Goal: Information Seeking & Learning: Learn about a topic

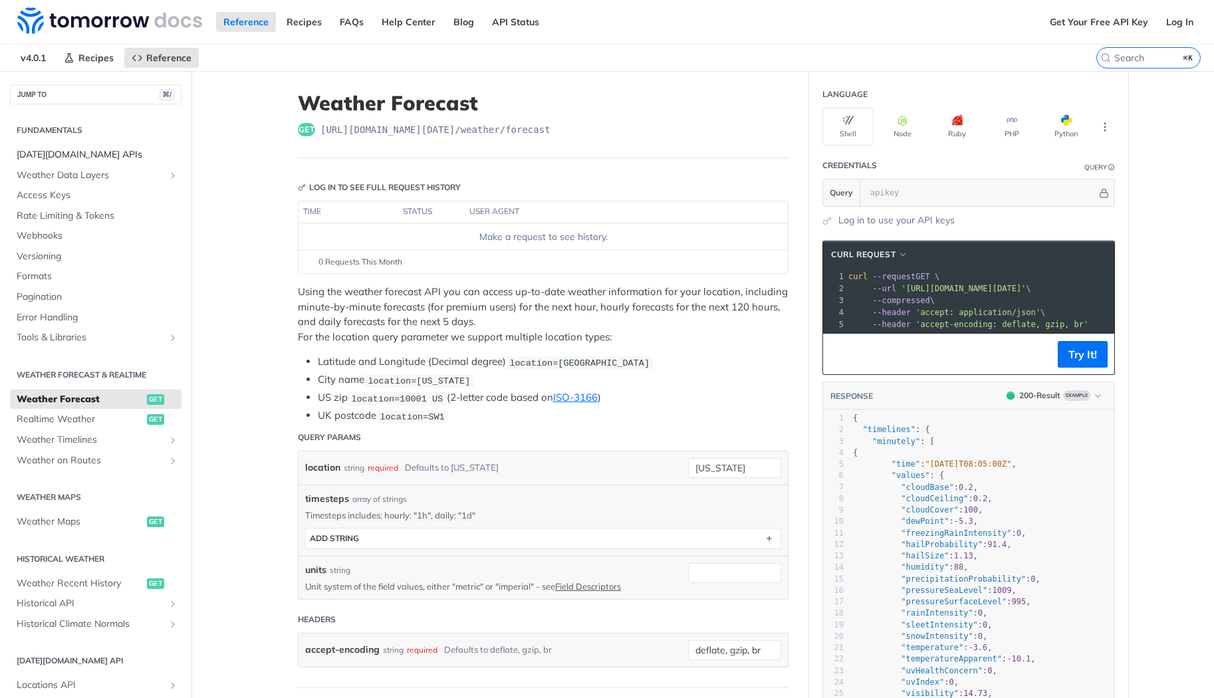
click at [74, 157] on span "[DATE][DOMAIN_NAME] APIs" at bounding box center [98, 154] width 162 height 13
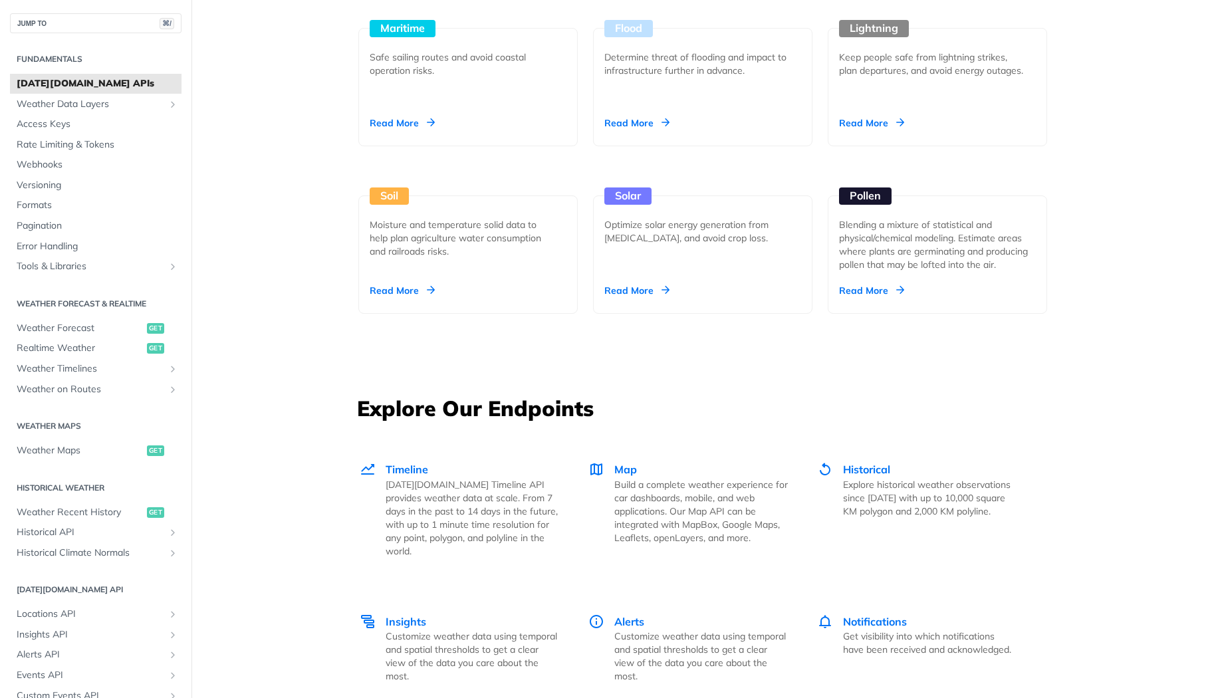
scroll to position [1467, 0]
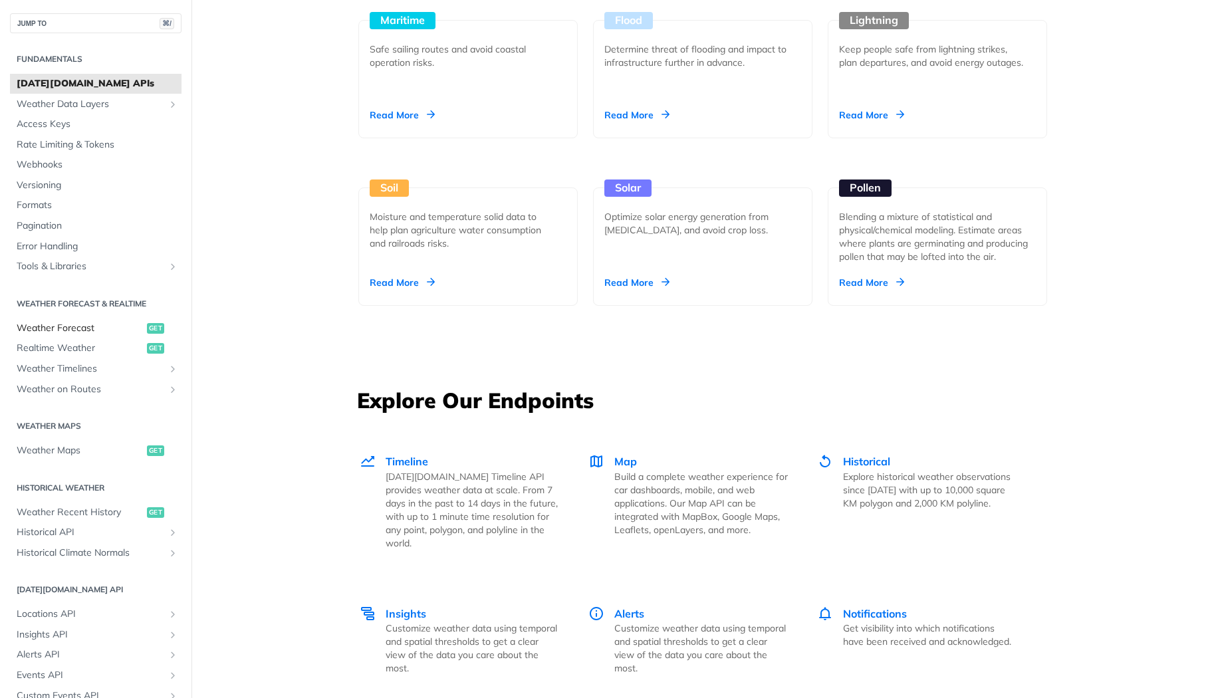
click at [74, 328] on span "Weather Forecast" at bounding box center [80, 328] width 127 height 13
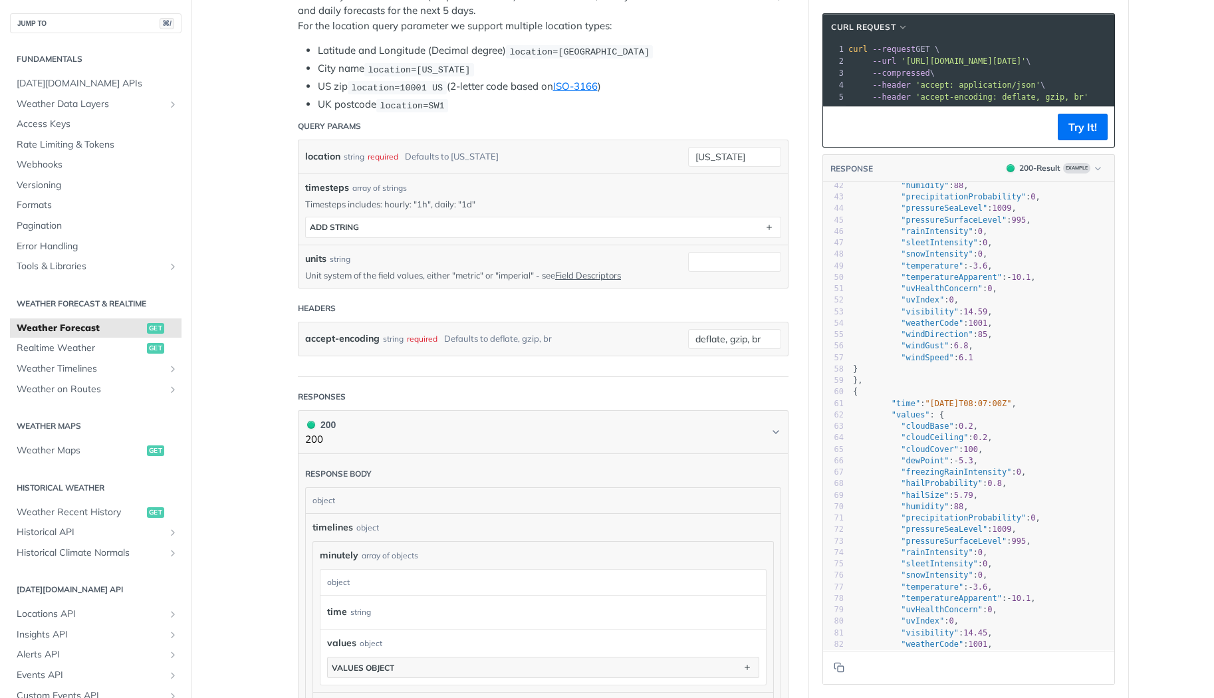
scroll to position [402, 0]
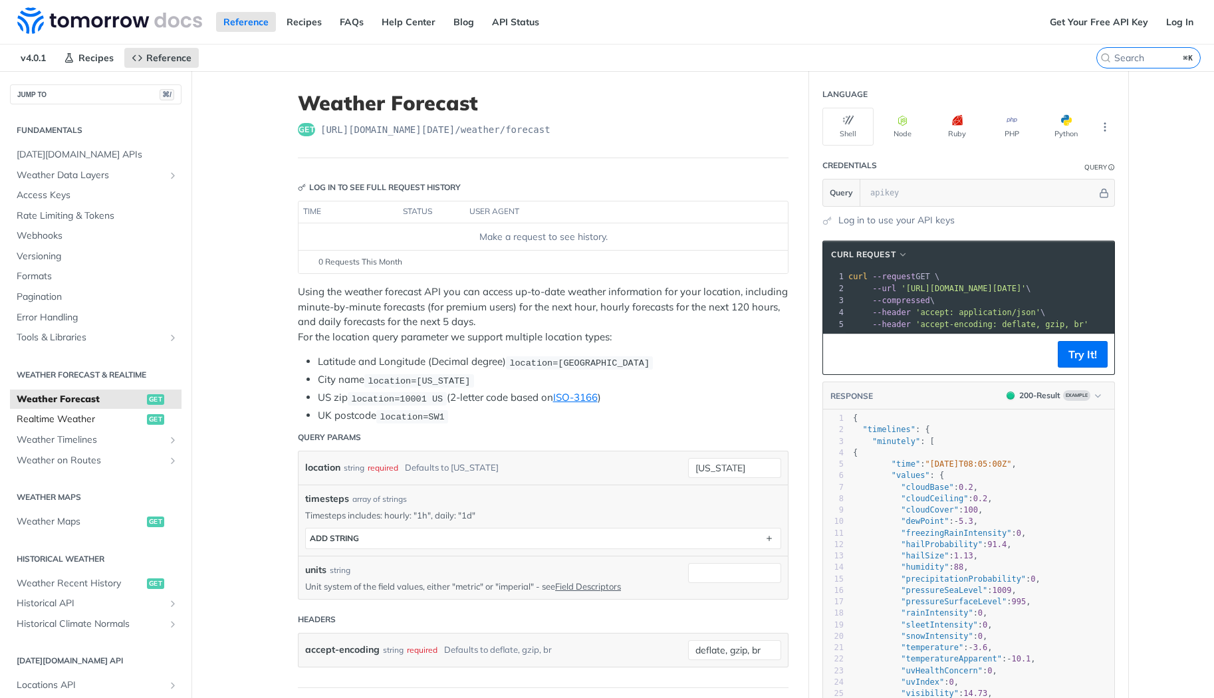
click at [90, 418] on span "Realtime Weather" at bounding box center [80, 419] width 127 height 13
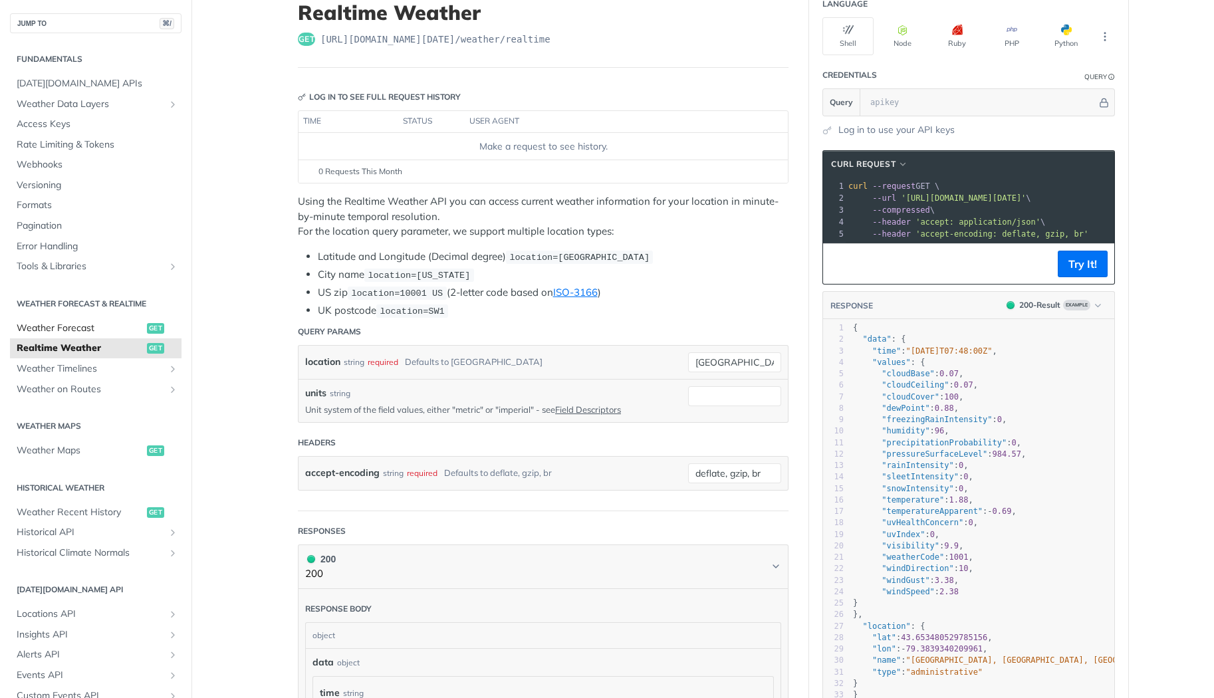
click at [104, 329] on span "Weather Forecast" at bounding box center [80, 328] width 127 height 13
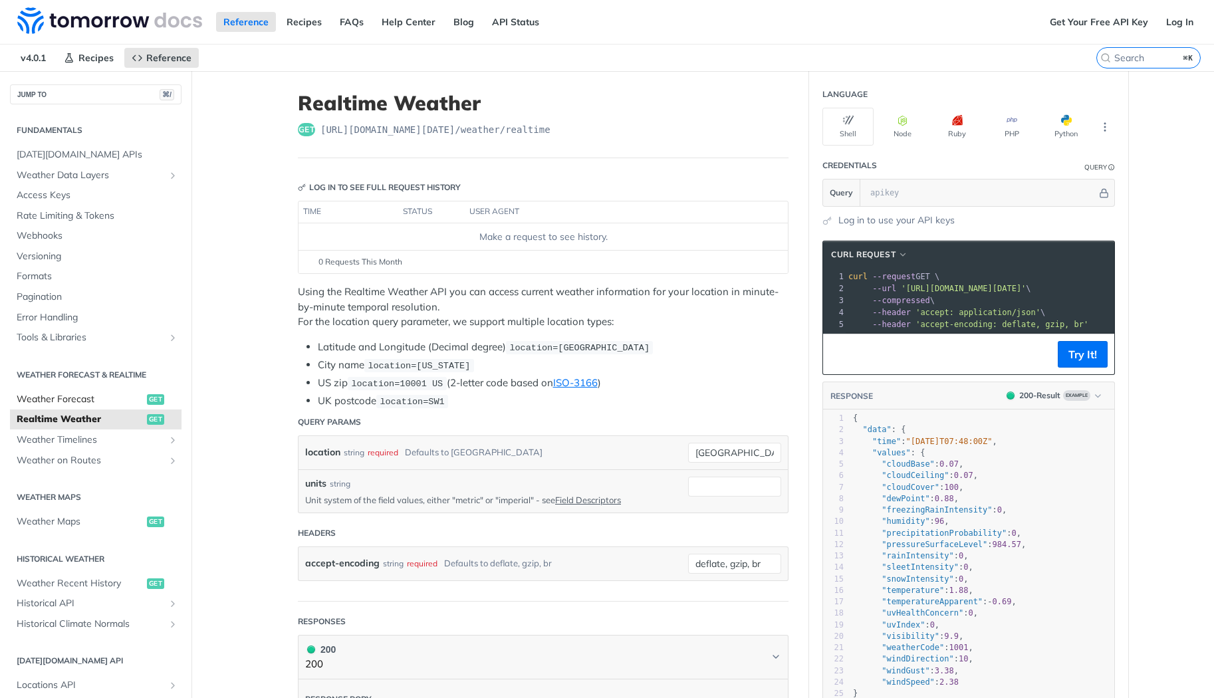
click at [86, 393] on span "Weather Forecast" at bounding box center [80, 399] width 127 height 13
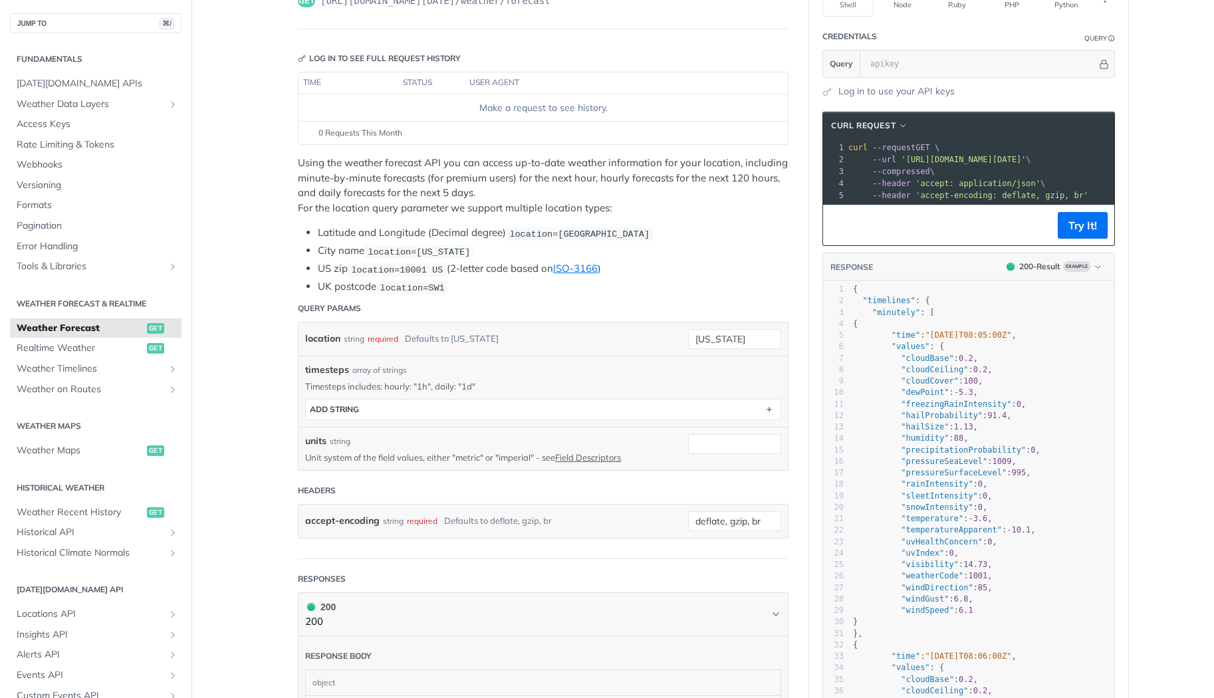
scroll to position [162, 0]
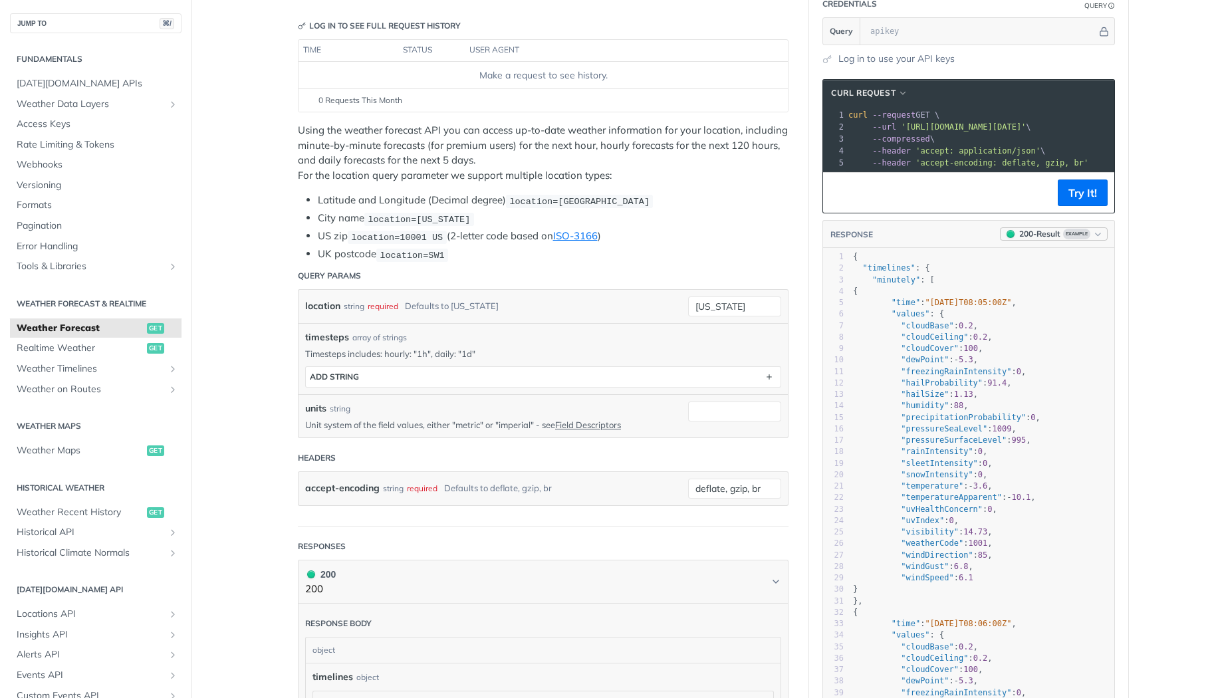
click at [1100, 236] on icon "button" at bounding box center [1098, 234] width 10 height 10
click at [1068, 424] on pre ""pressureSeaLevel" : 1009 ," at bounding box center [982, 429] width 264 height 11
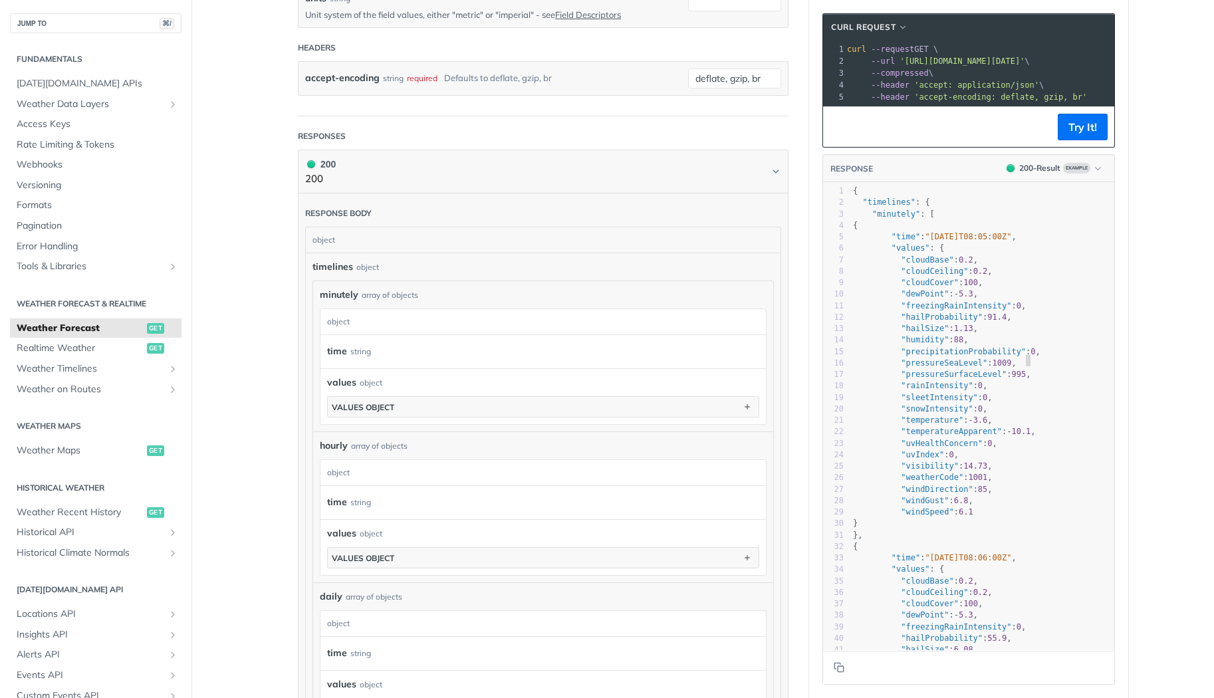
scroll to position [592, 0]
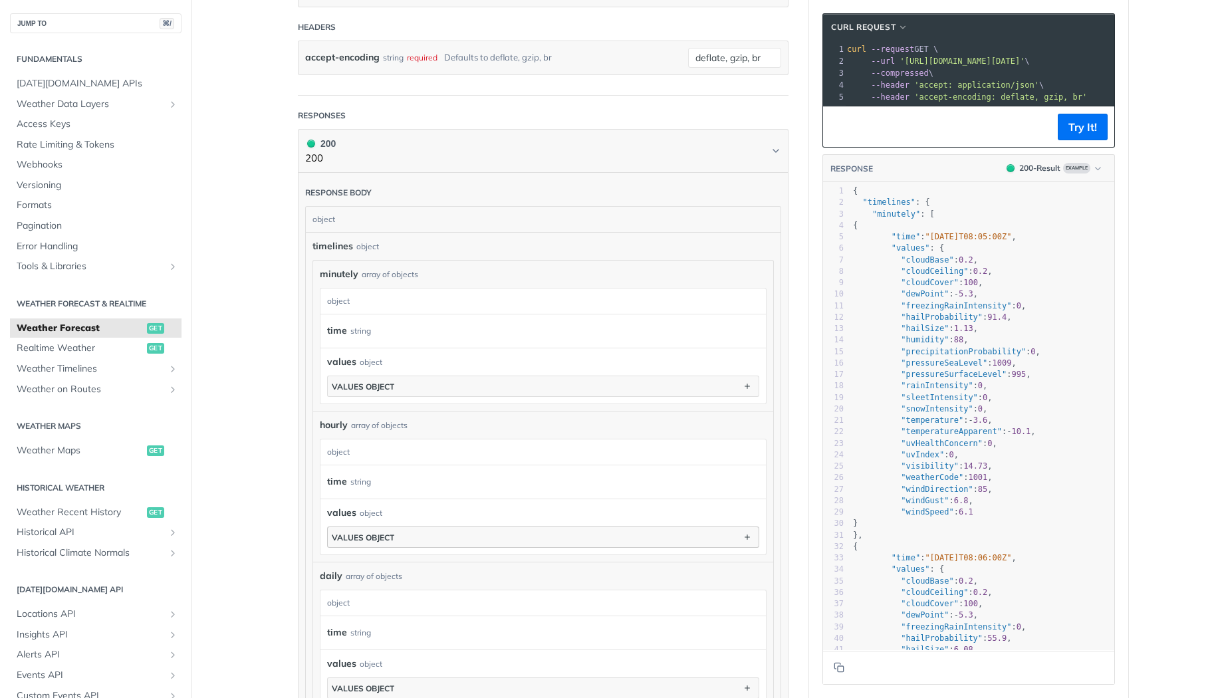
click at [413, 533] on button "values object" at bounding box center [543, 537] width 431 height 20
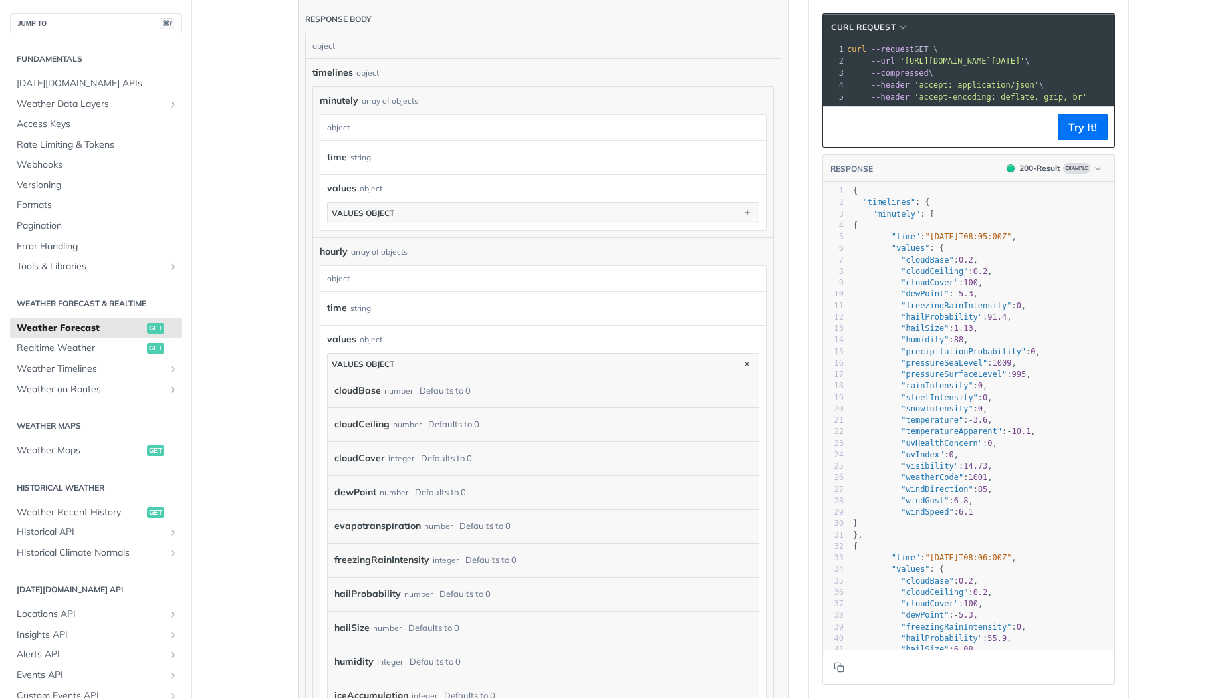
scroll to position [768, 0]
click at [352, 485] on label "dewPoint" at bounding box center [355, 490] width 42 height 19
click at [745, 359] on icon "button" at bounding box center [747, 361] width 15 height 15
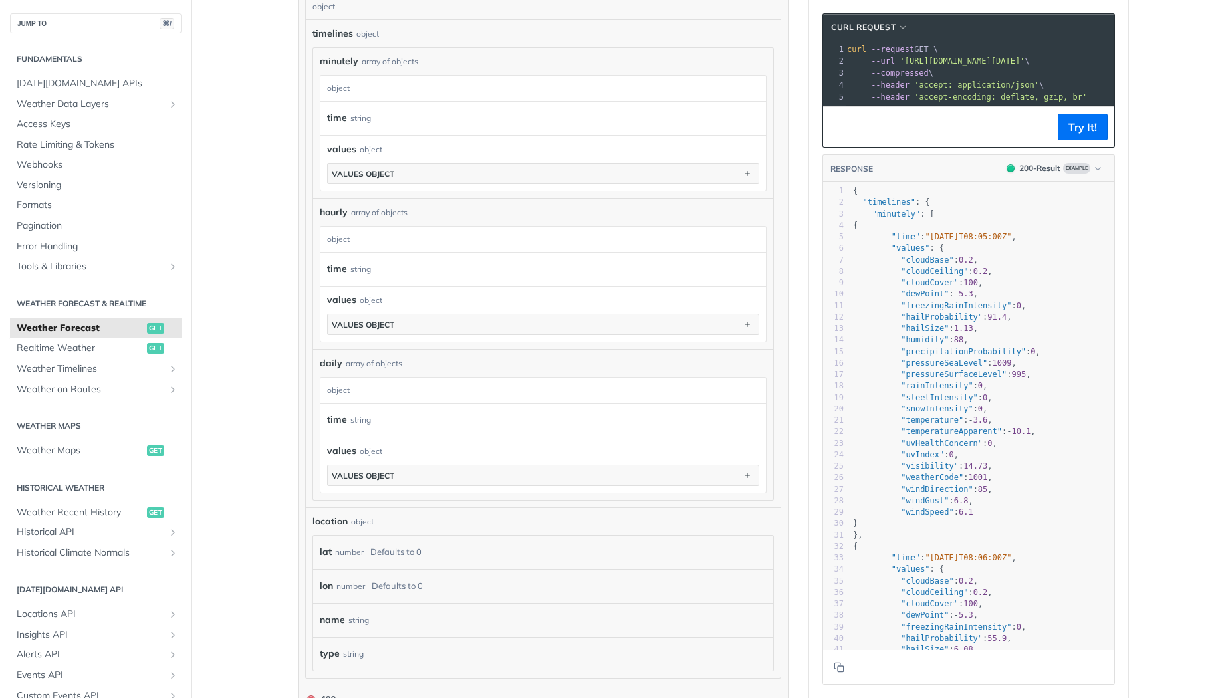
scroll to position [815, 0]
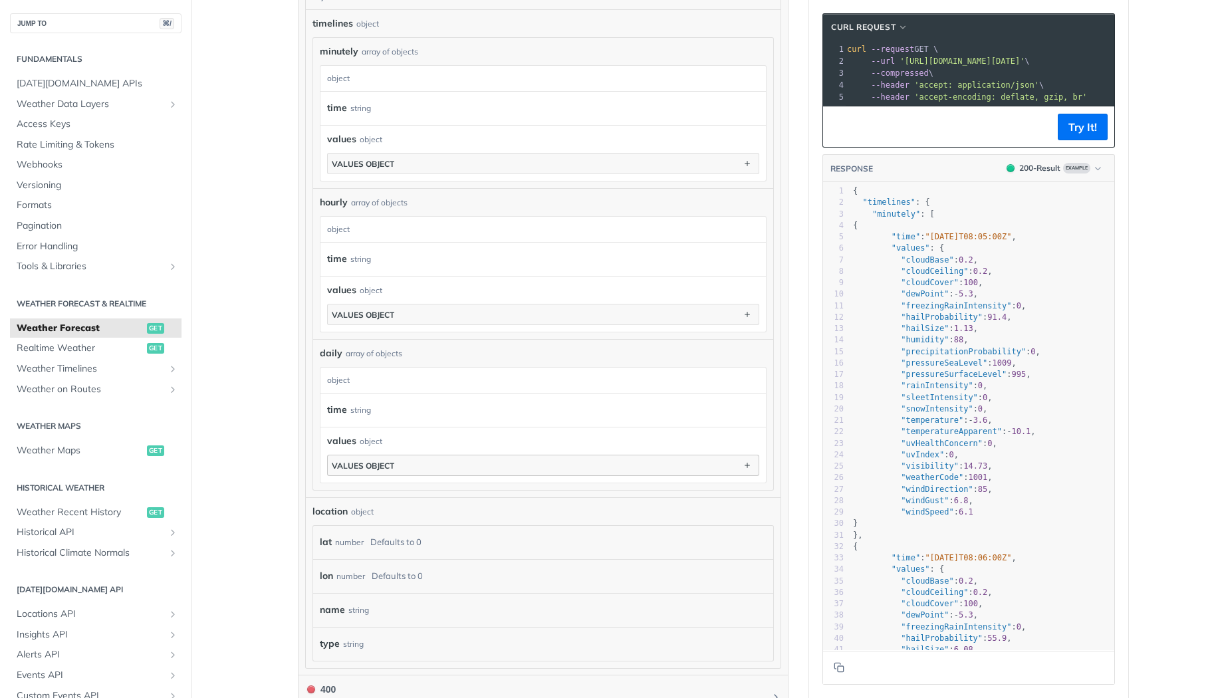
click at [510, 457] on button "values object" at bounding box center [543, 465] width 431 height 20
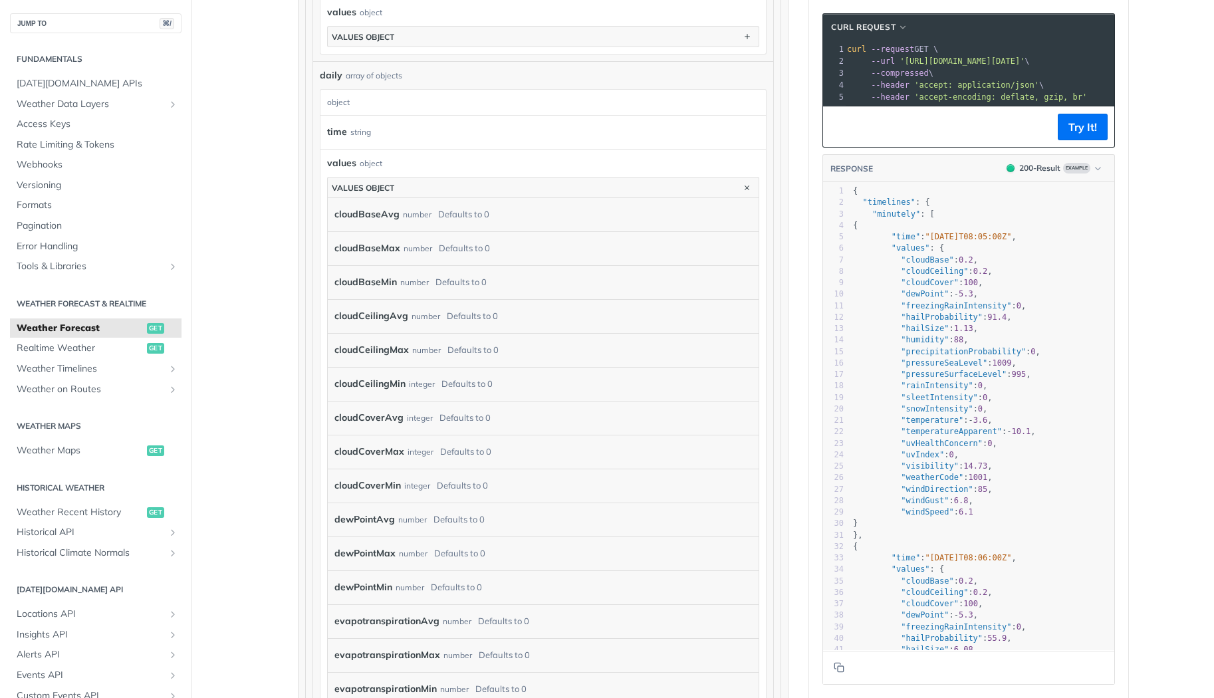
scroll to position [1095, 0]
click at [750, 181] on icon "button" at bounding box center [747, 185] width 15 height 15
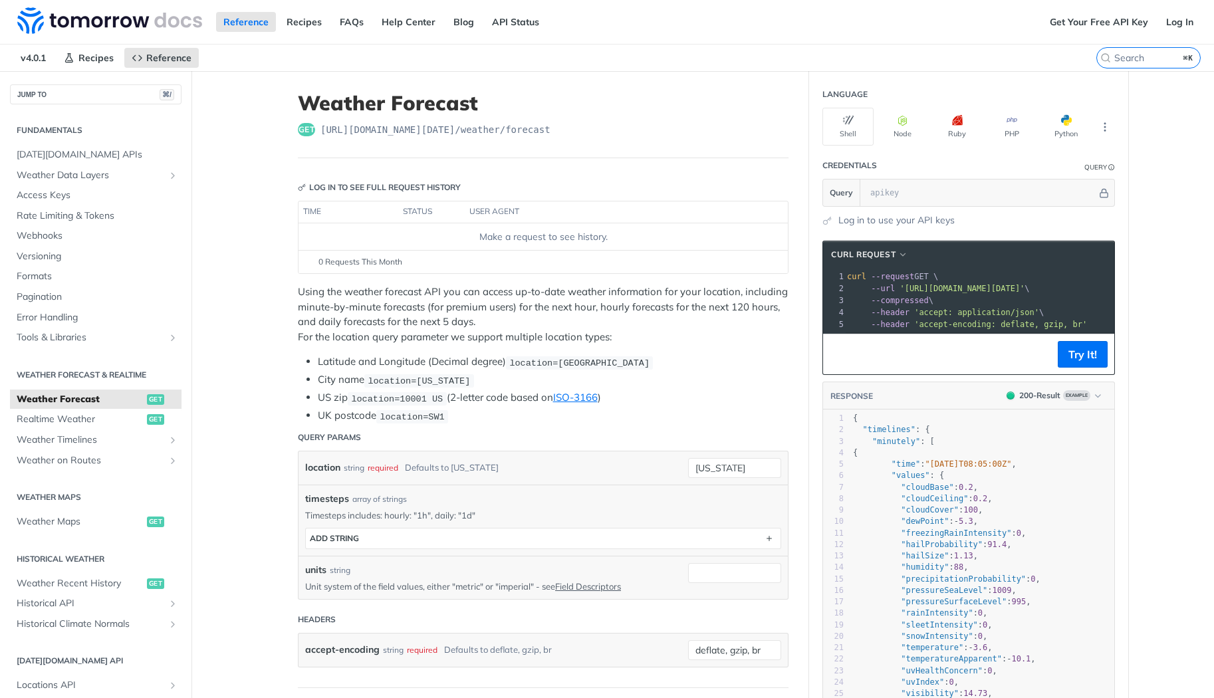
scroll to position [0, 0]
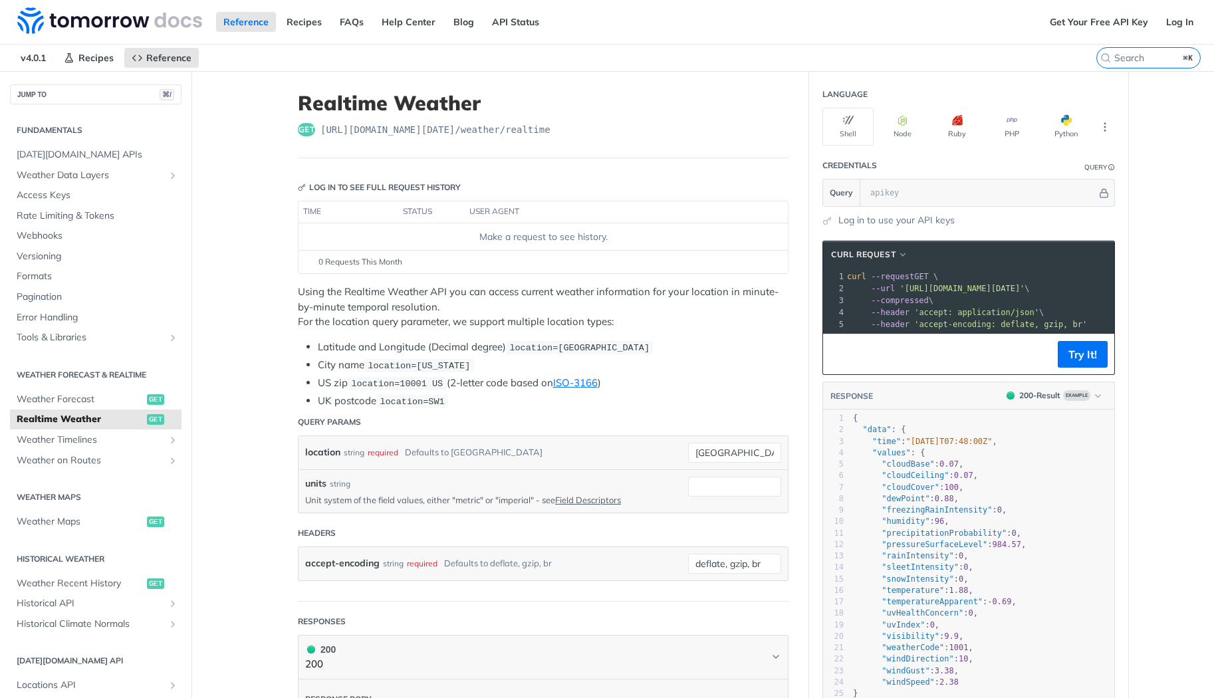
click at [37, 23] on img at bounding box center [109, 20] width 185 height 27
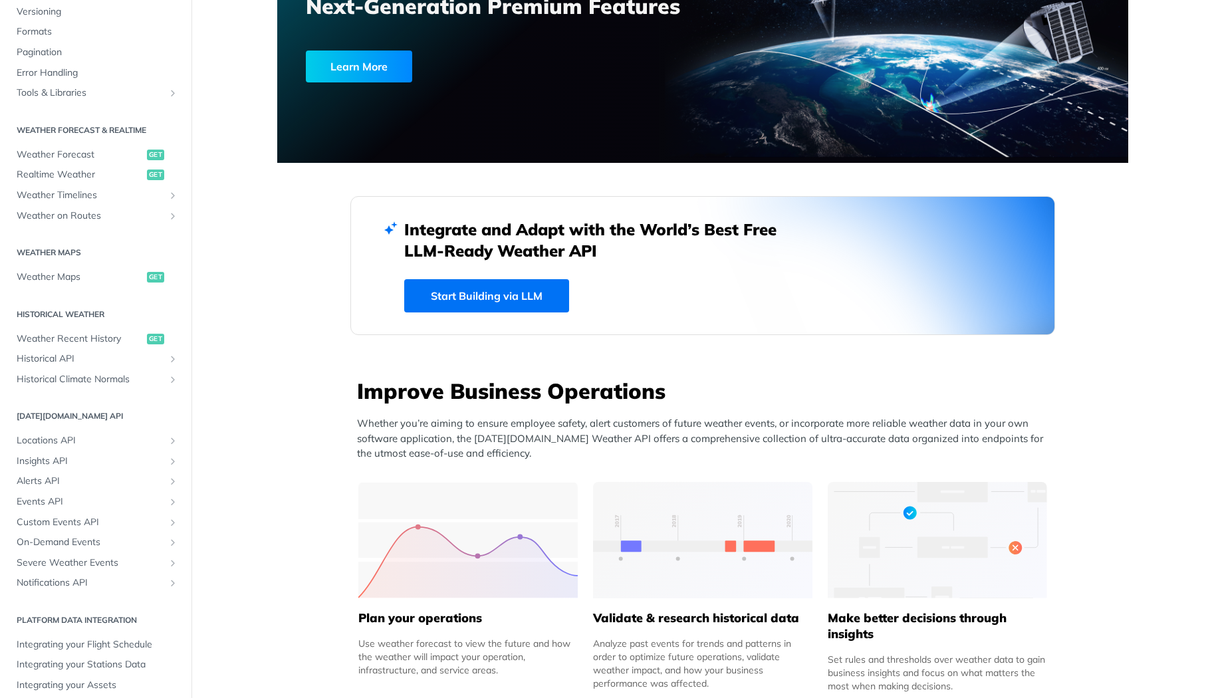
scroll to position [161, 0]
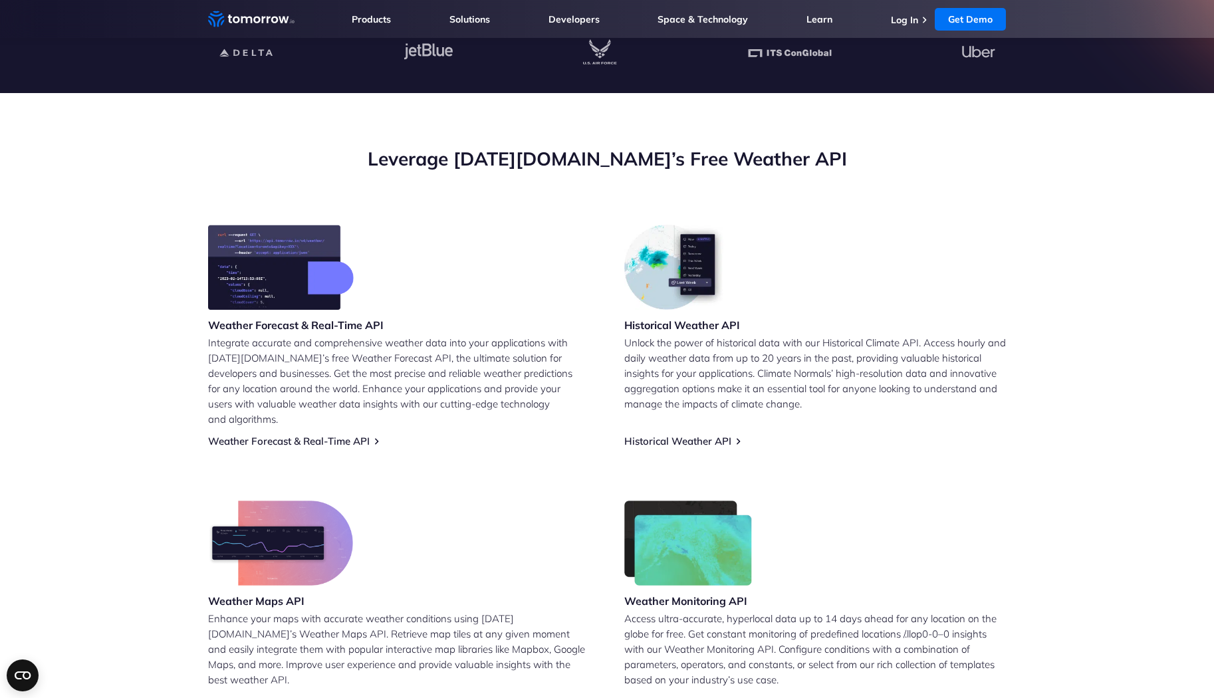
scroll to position [386, 0]
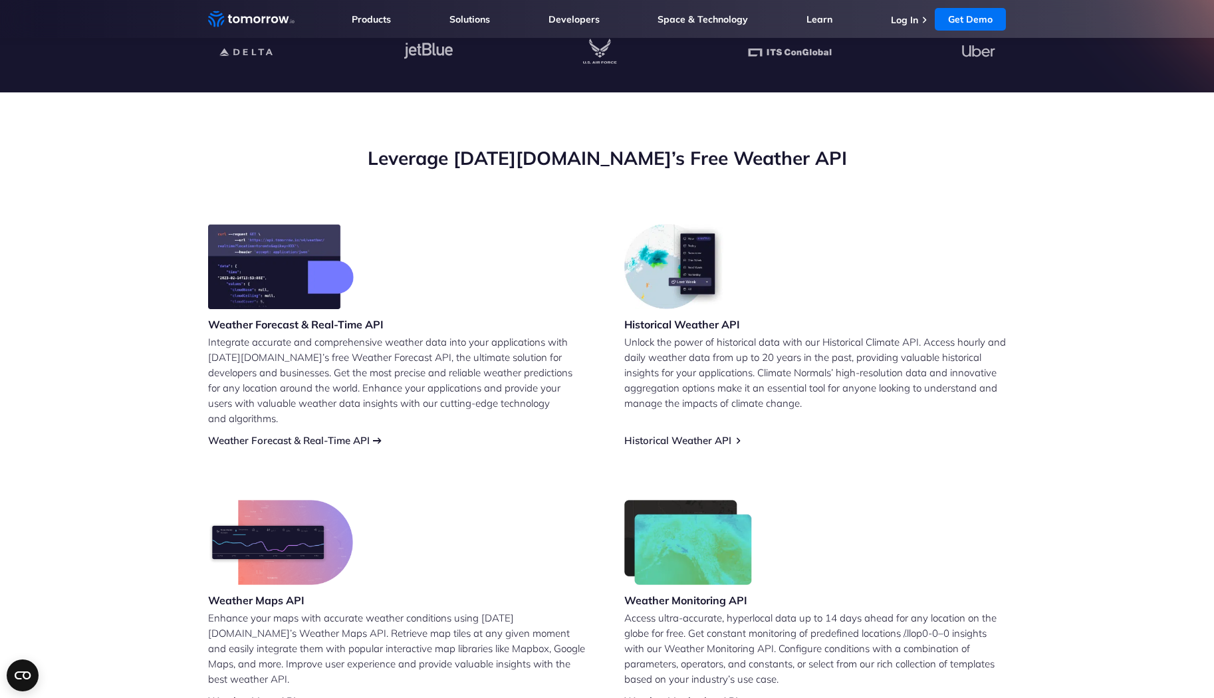
click at [319, 434] on link "Weather Forecast & Real-Time API" at bounding box center [289, 440] width 162 height 13
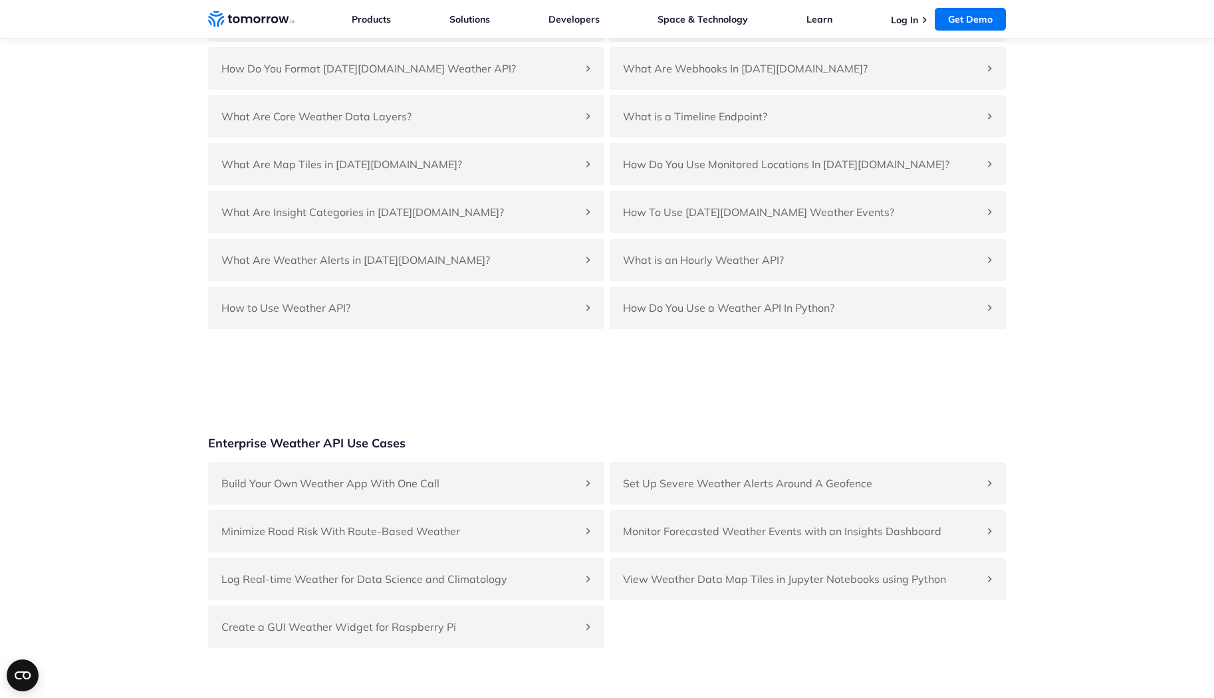
scroll to position [3034, 0]
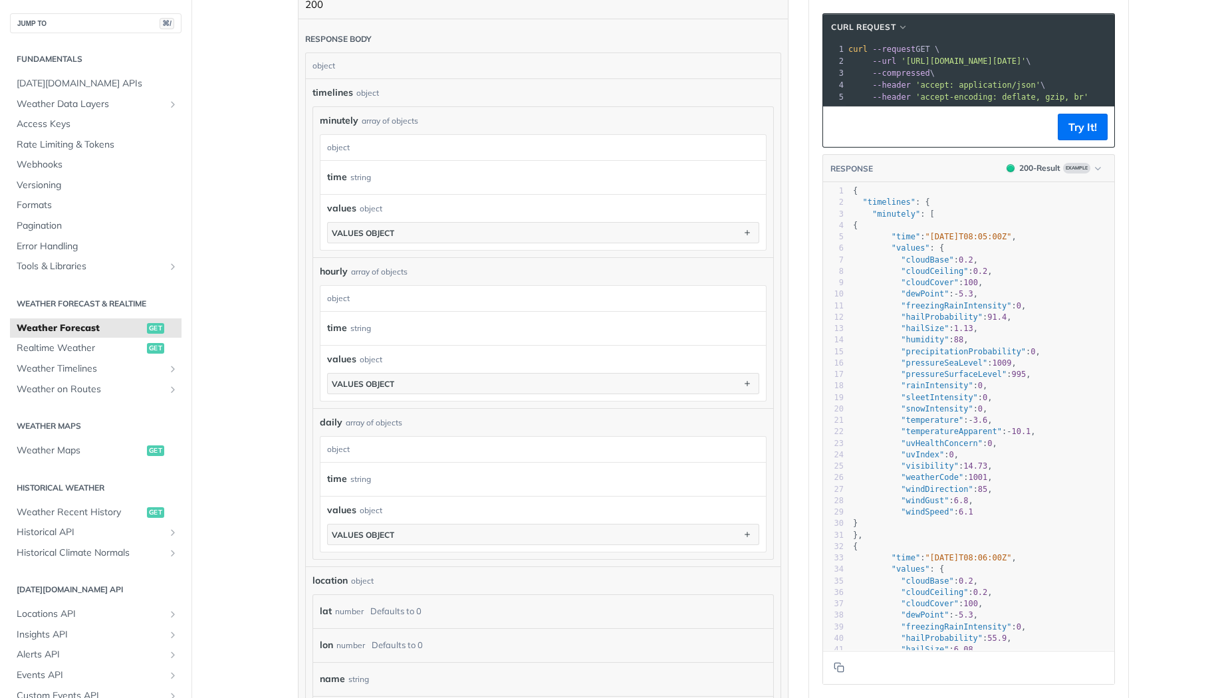
scroll to position [816, 0]
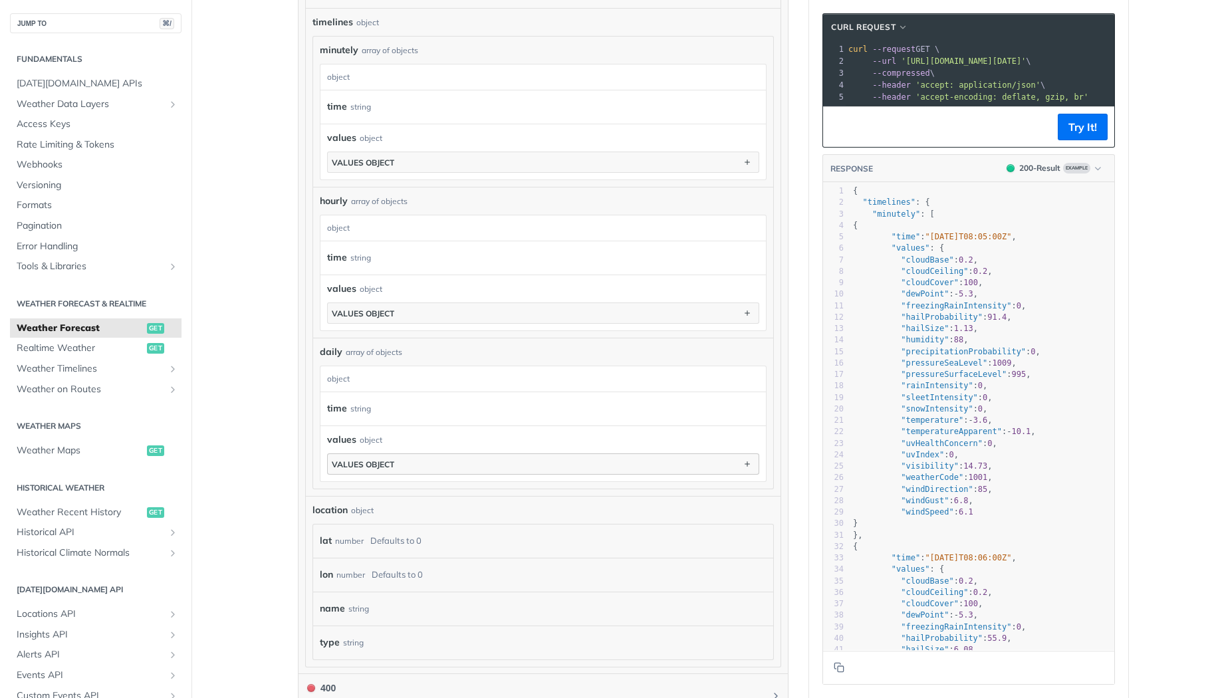
click at [404, 455] on button "values object" at bounding box center [543, 464] width 431 height 20
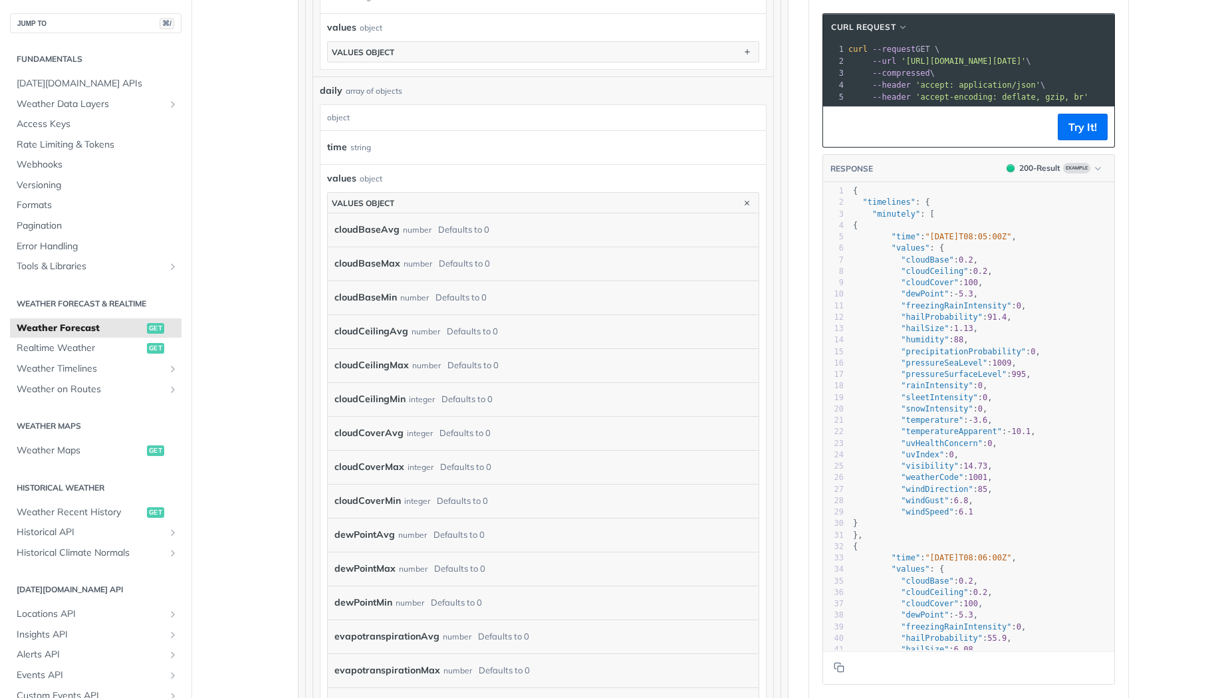
scroll to position [1079, 0]
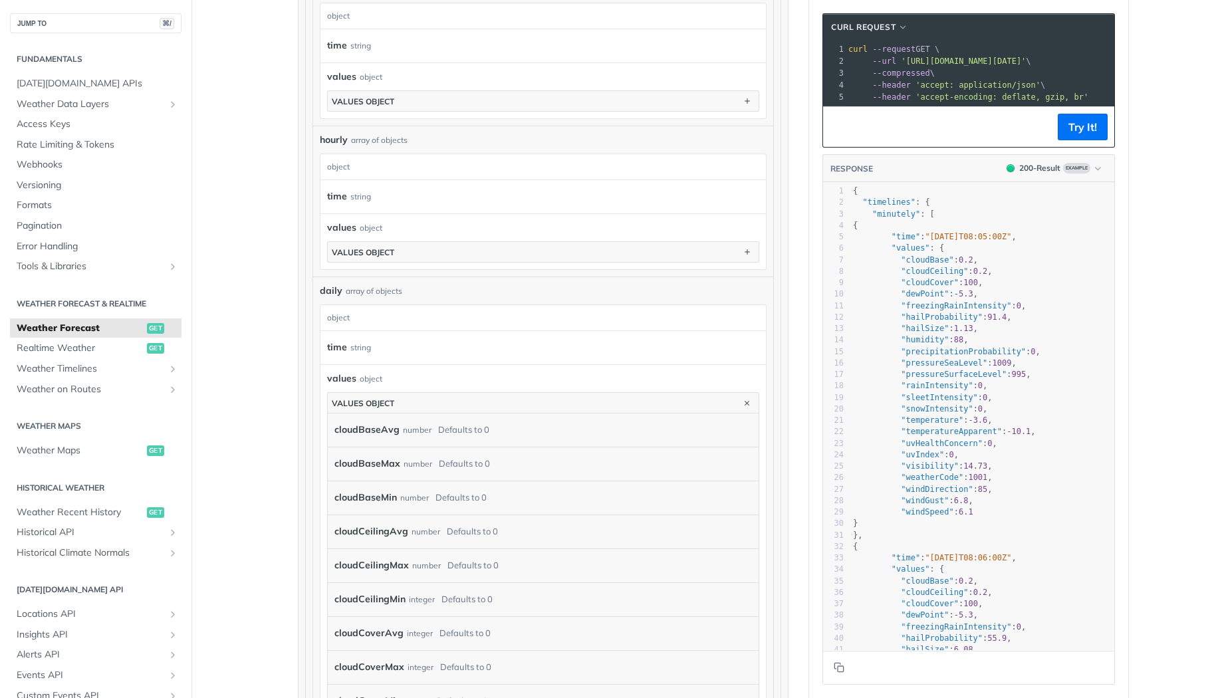
scroll to position [878, 0]
click at [746, 399] on icon "button" at bounding box center [747, 402] width 15 height 15
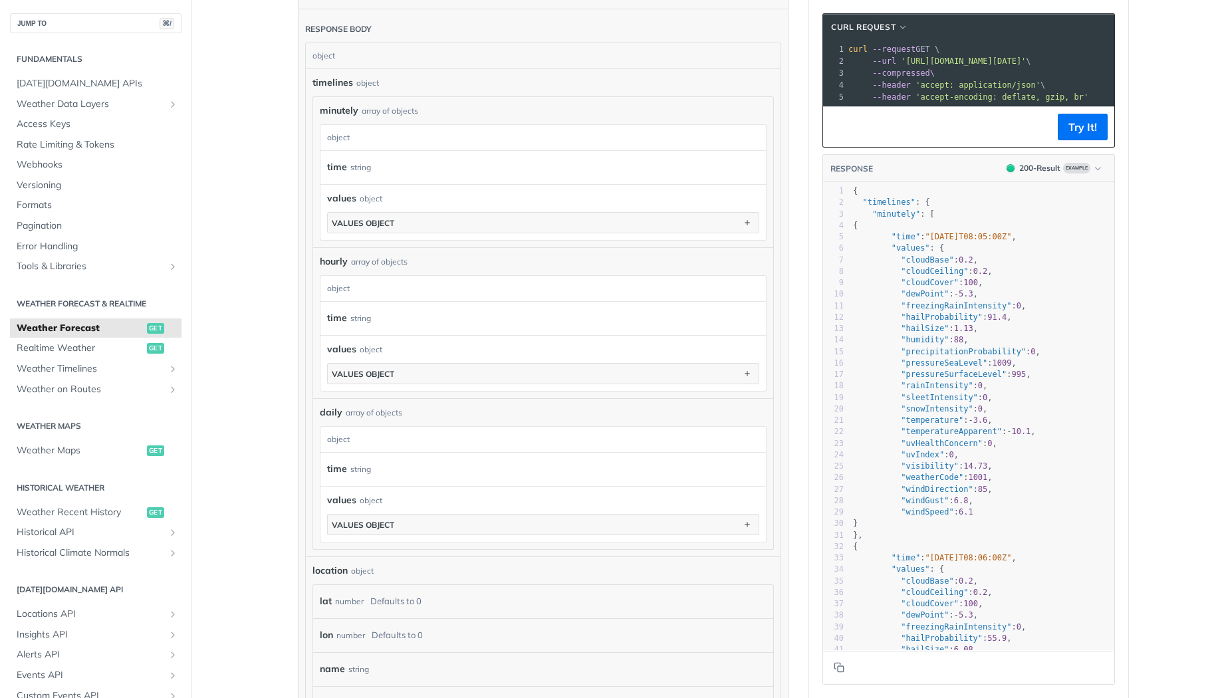
scroll to position [755, 0]
click at [70, 344] on span "Realtime Weather" at bounding box center [80, 348] width 127 height 13
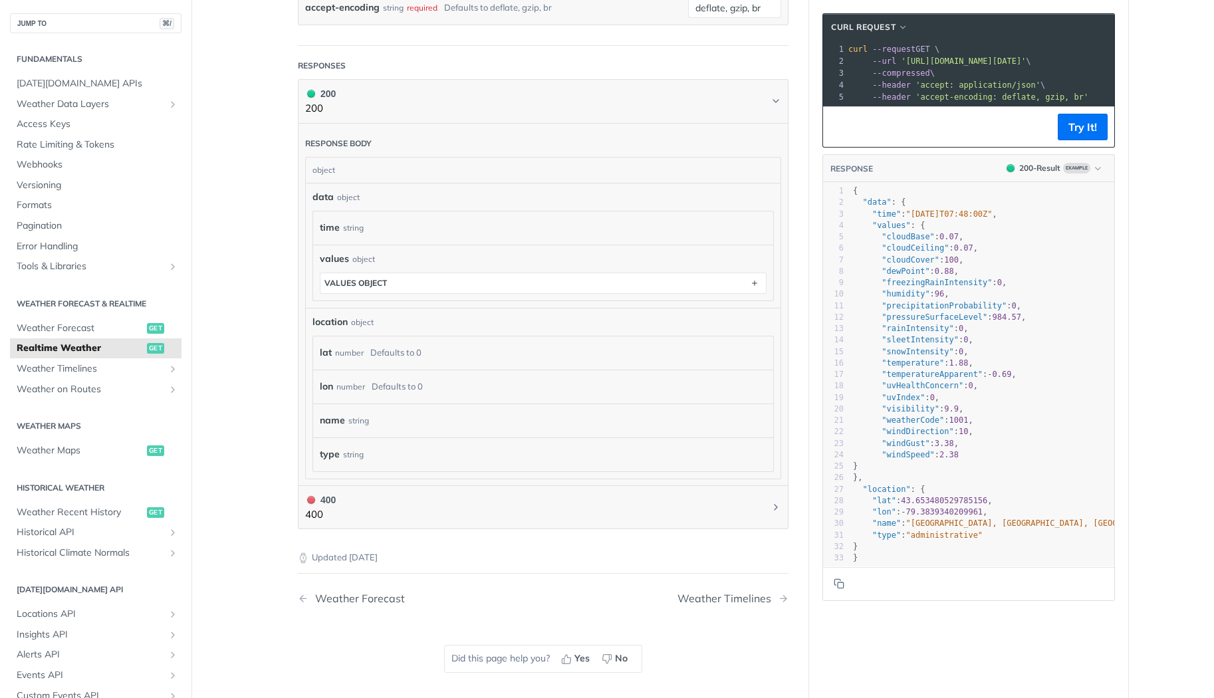
scroll to position [558, 0]
click at [418, 279] on button "values object" at bounding box center [542, 281] width 445 height 20
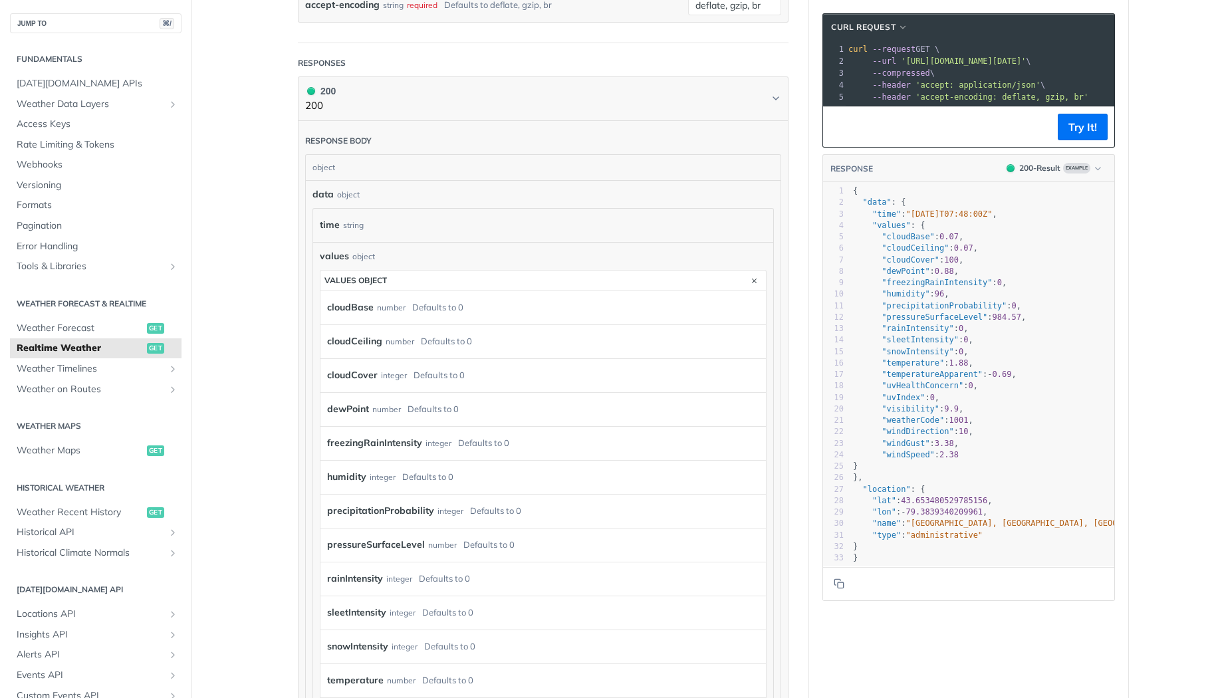
click at [259, 330] on main "JUMP TO ⌘/ Fundamentals Tomorrow.io APIs Weather Data Layers Core Probabilistic…" at bounding box center [607, 454] width 1214 height 1882
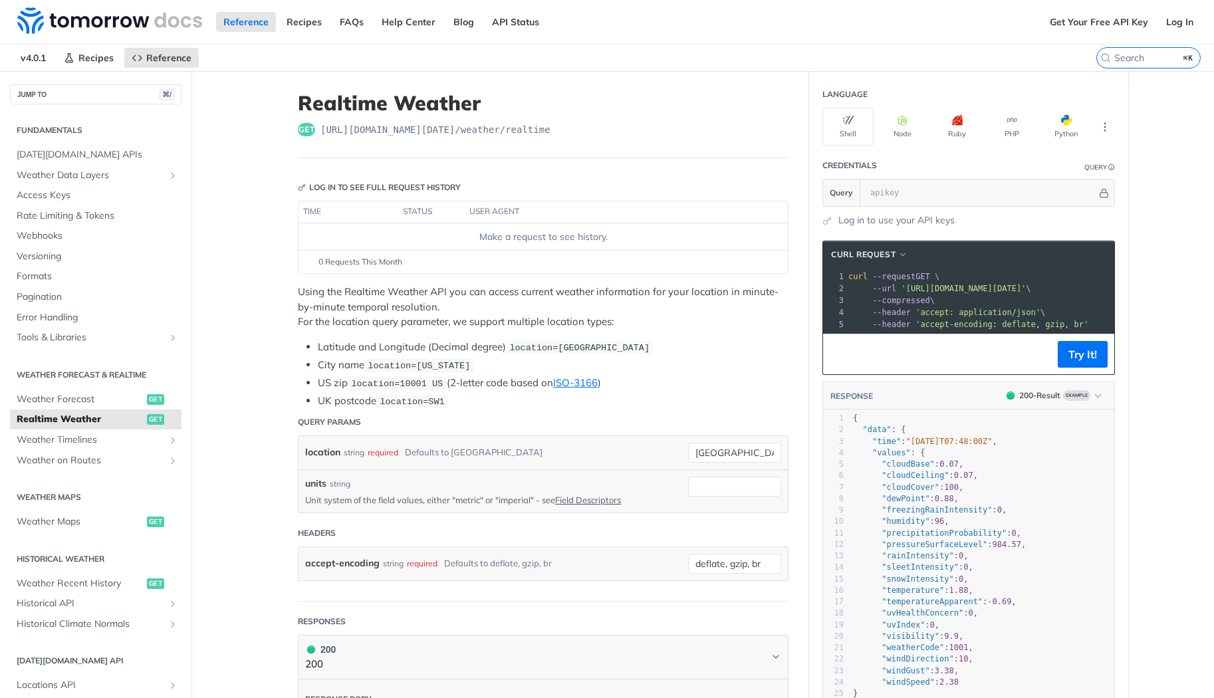
scroll to position [0, 0]
click at [505, 22] on link "API Status" at bounding box center [516, 22] width 62 height 20
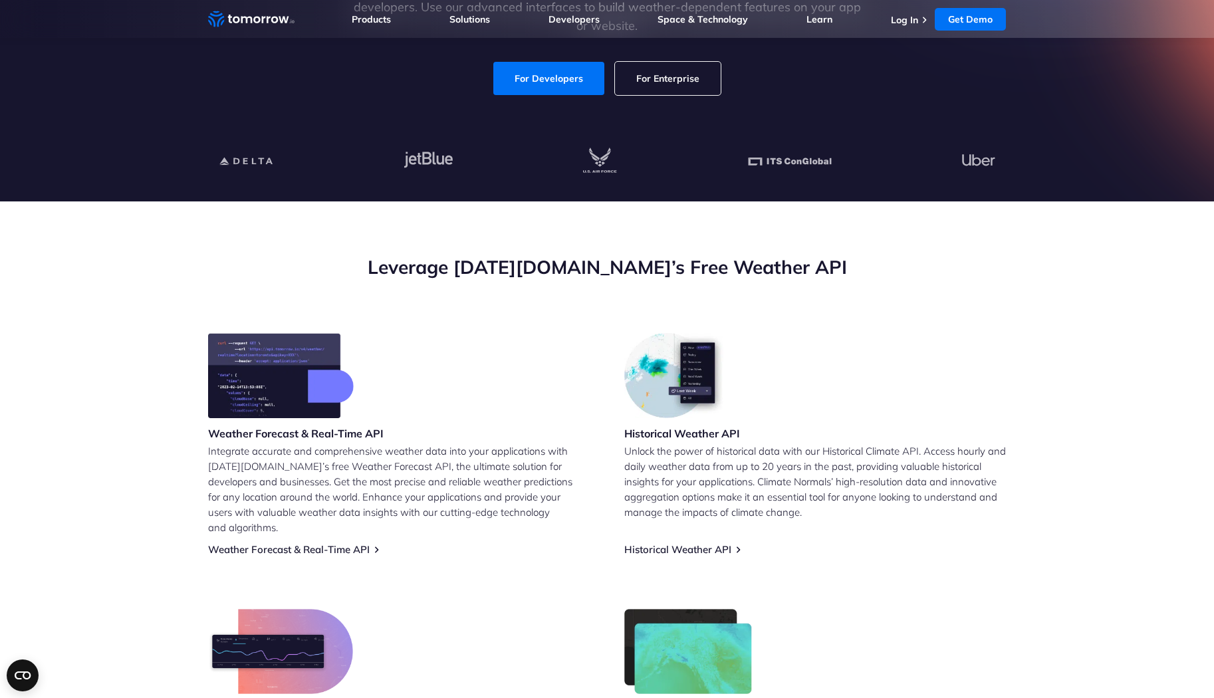
click at [672, 71] on link "For Enterprise" at bounding box center [668, 78] width 106 height 33
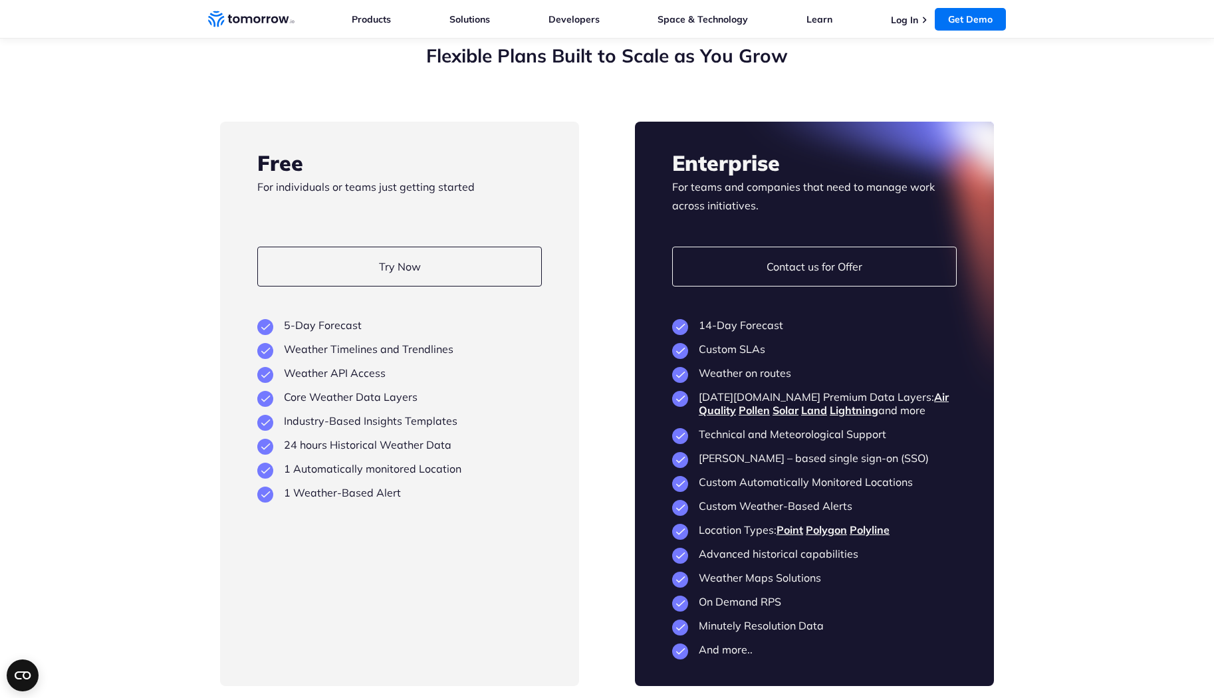
scroll to position [2452, 0]
